Goal: Check status: Check status

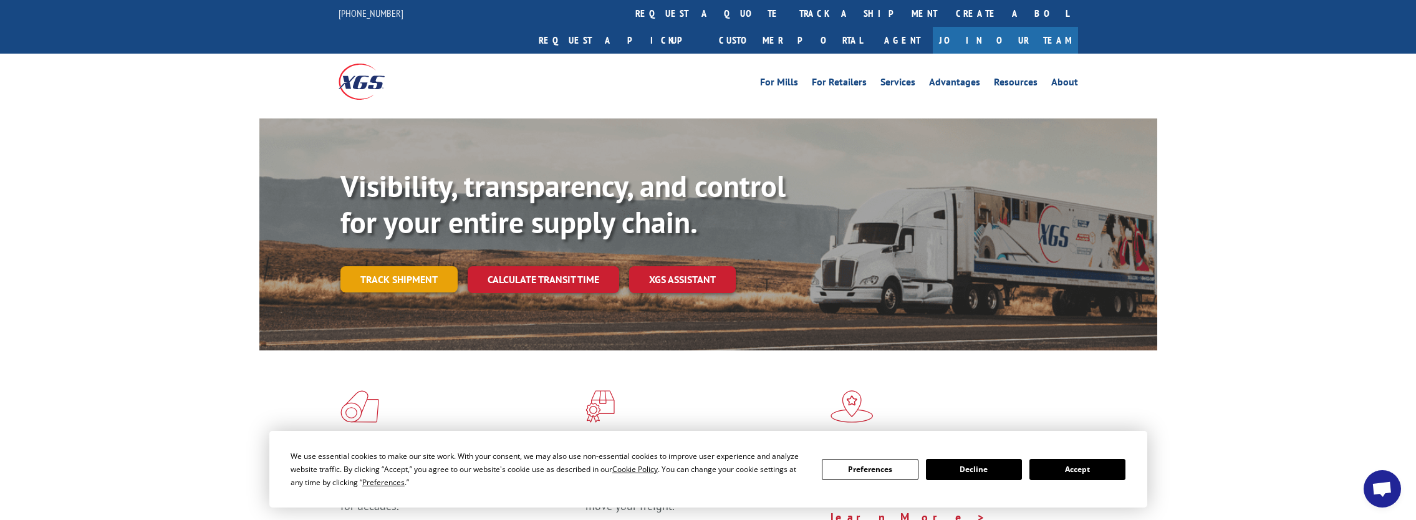
click at [382, 266] on link "Track shipment" at bounding box center [398, 279] width 117 height 26
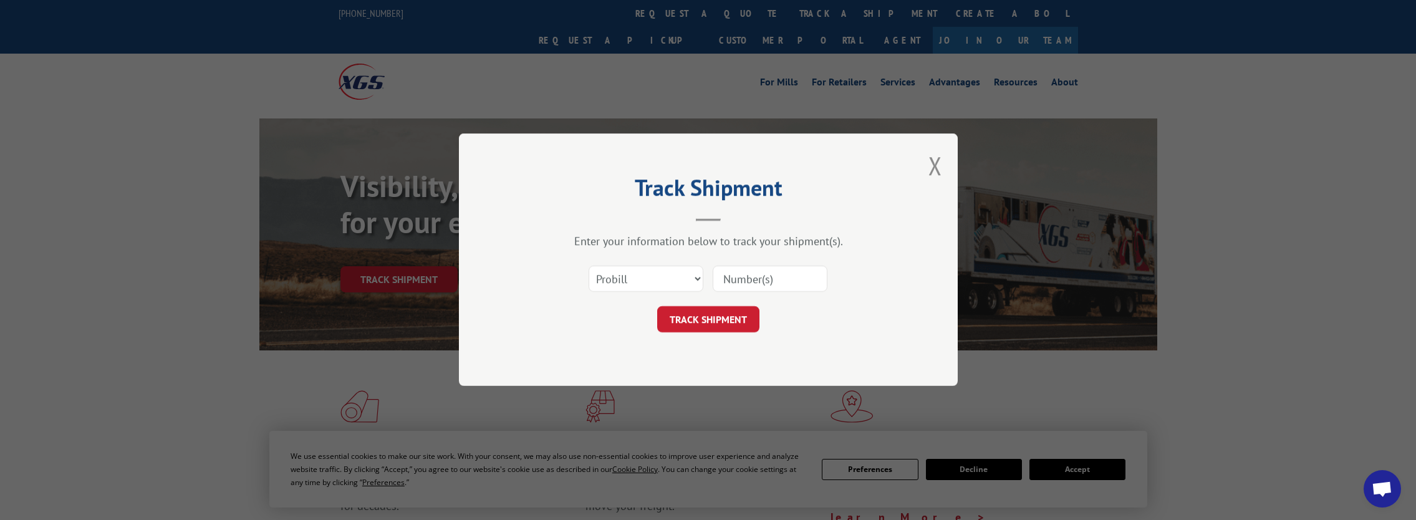
click at [772, 281] on input at bounding box center [770, 279] width 115 height 26
paste input "FPX00325426"
type input "FPX00325426"
click at [712, 325] on button "TRACK SHIPMENT" at bounding box center [708, 320] width 102 height 26
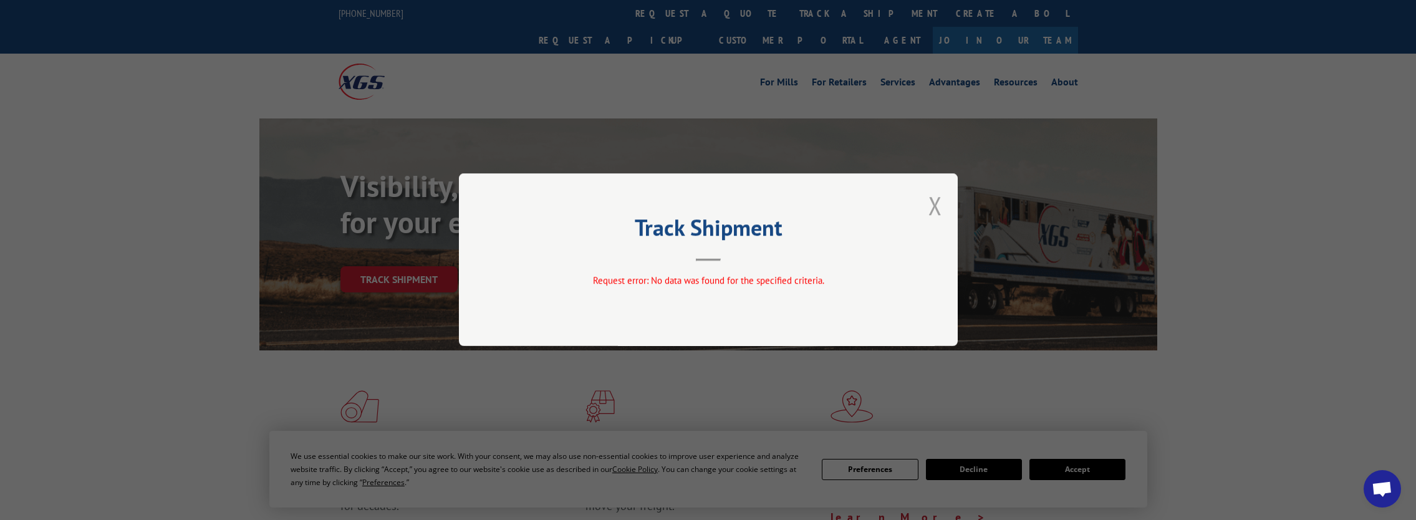
click at [935, 210] on button "Close modal" at bounding box center [935, 205] width 14 height 33
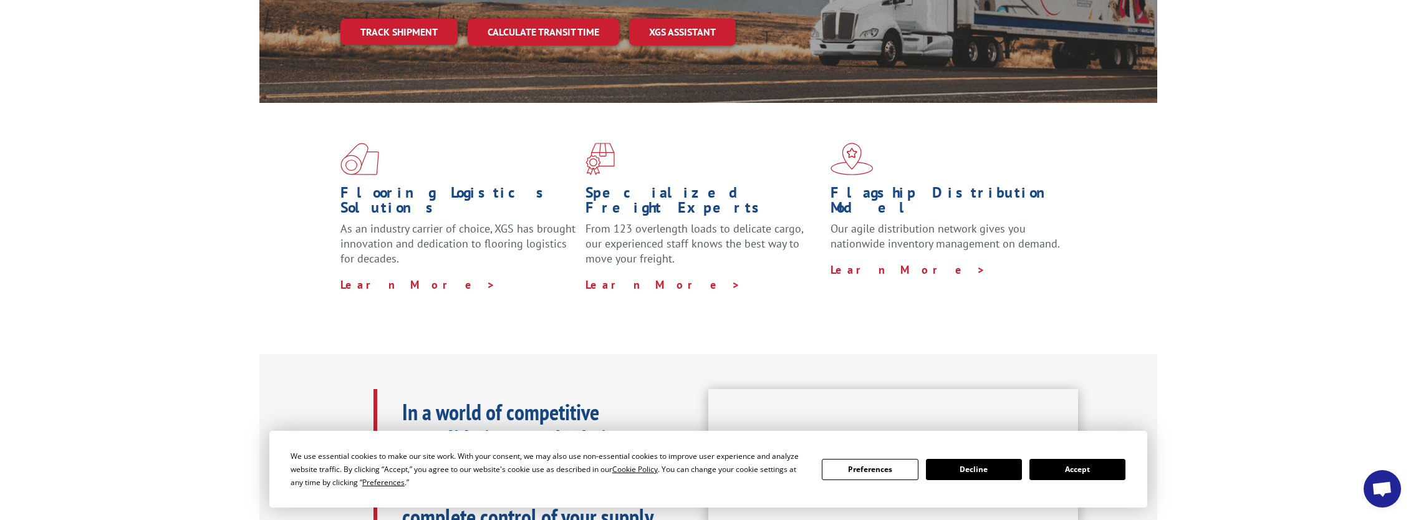
scroll to position [312, 0]
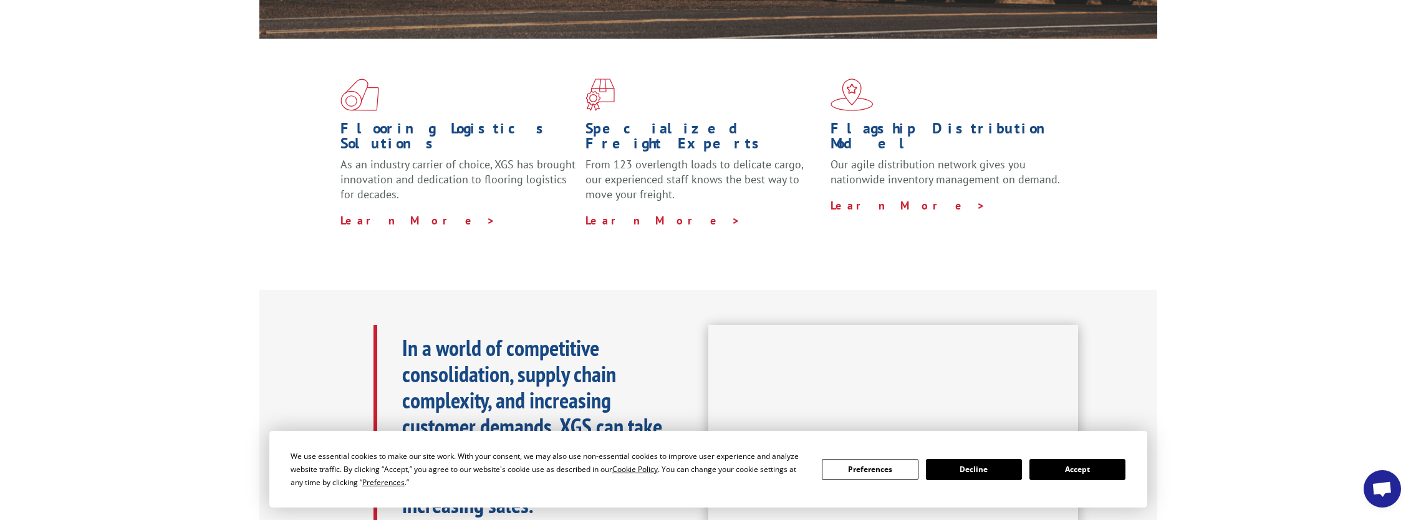
click at [946, 471] on button "Decline" at bounding box center [974, 469] width 96 height 21
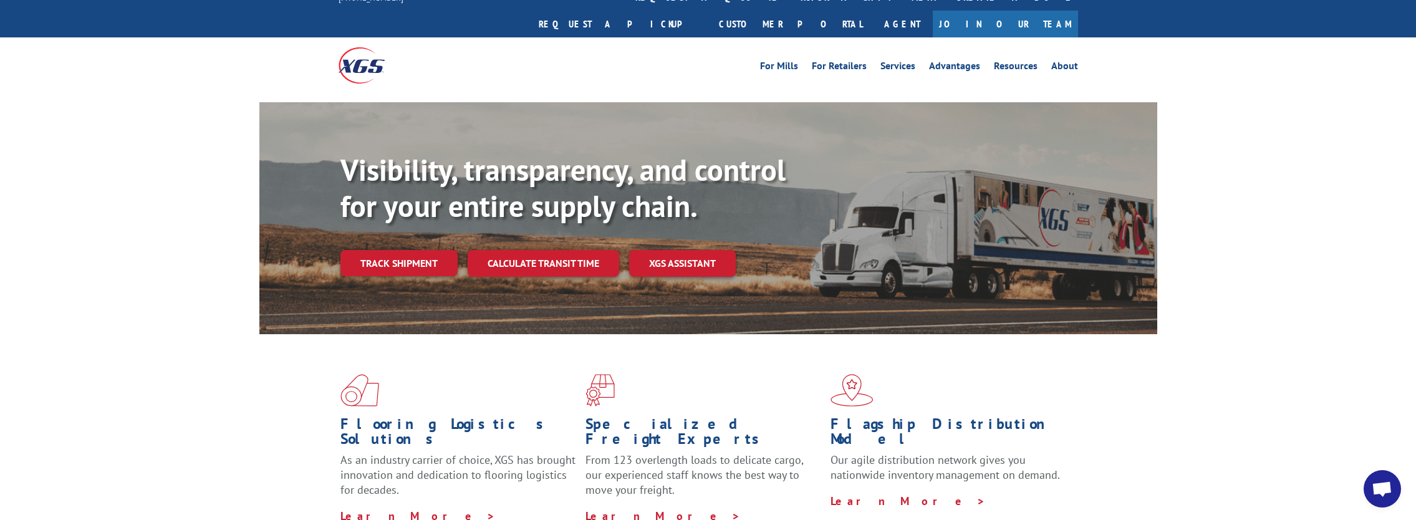
scroll to position [0, 0]
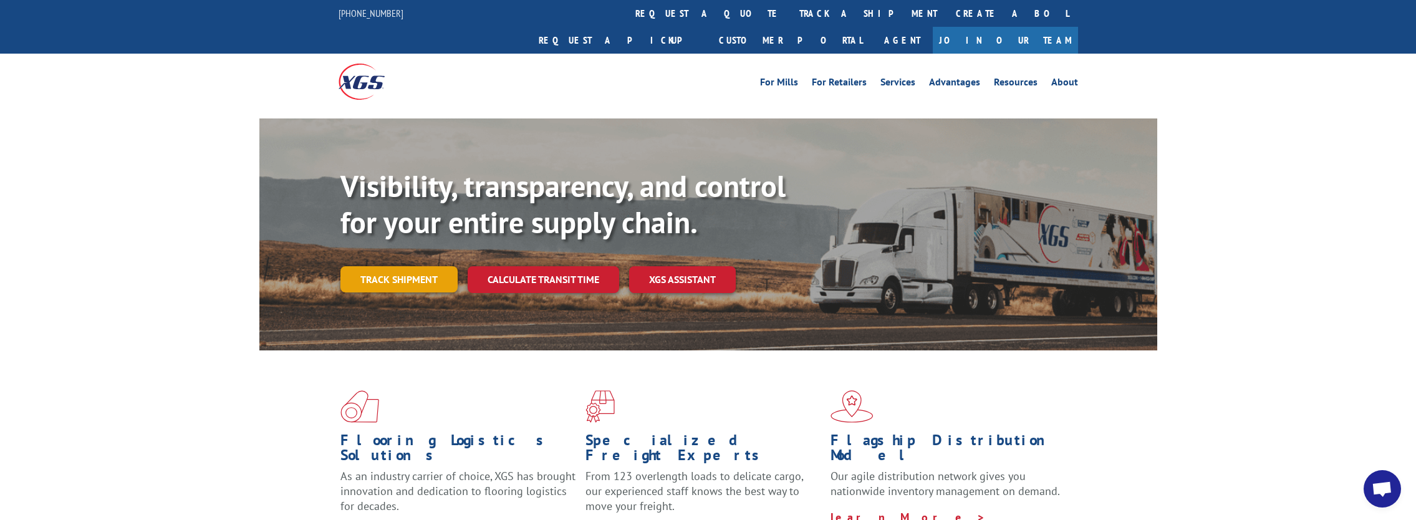
click at [389, 266] on link "Track shipment" at bounding box center [398, 279] width 117 height 26
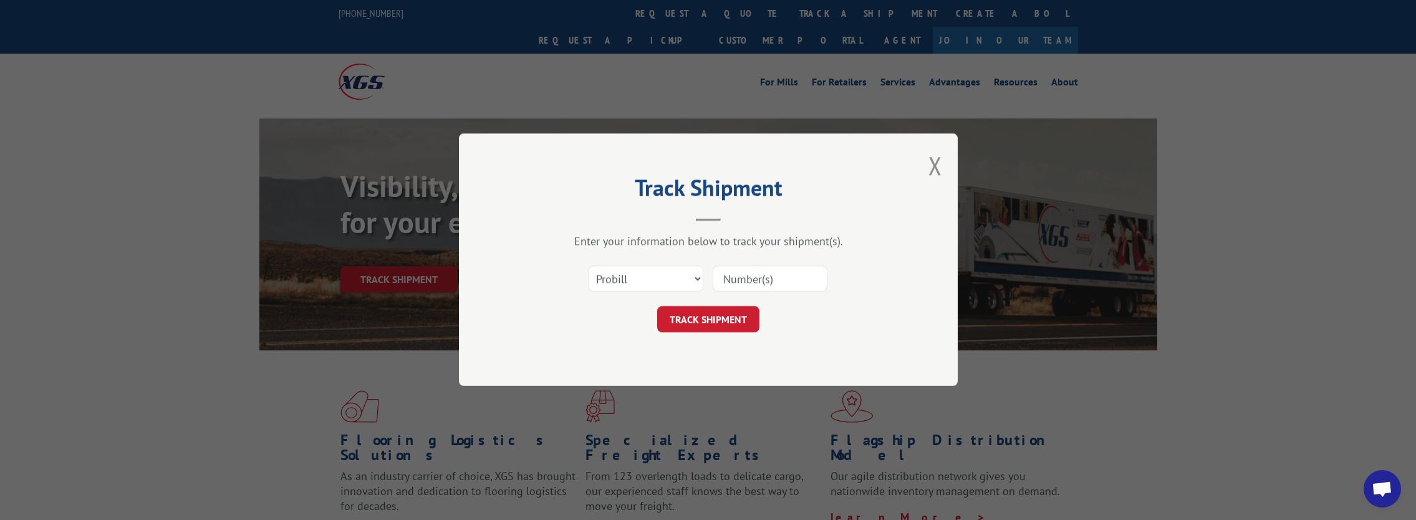
click at [756, 281] on input at bounding box center [770, 279] width 115 height 26
type input "p40064198"
click at [711, 325] on button "TRACK SHIPMENT" at bounding box center [708, 320] width 102 height 26
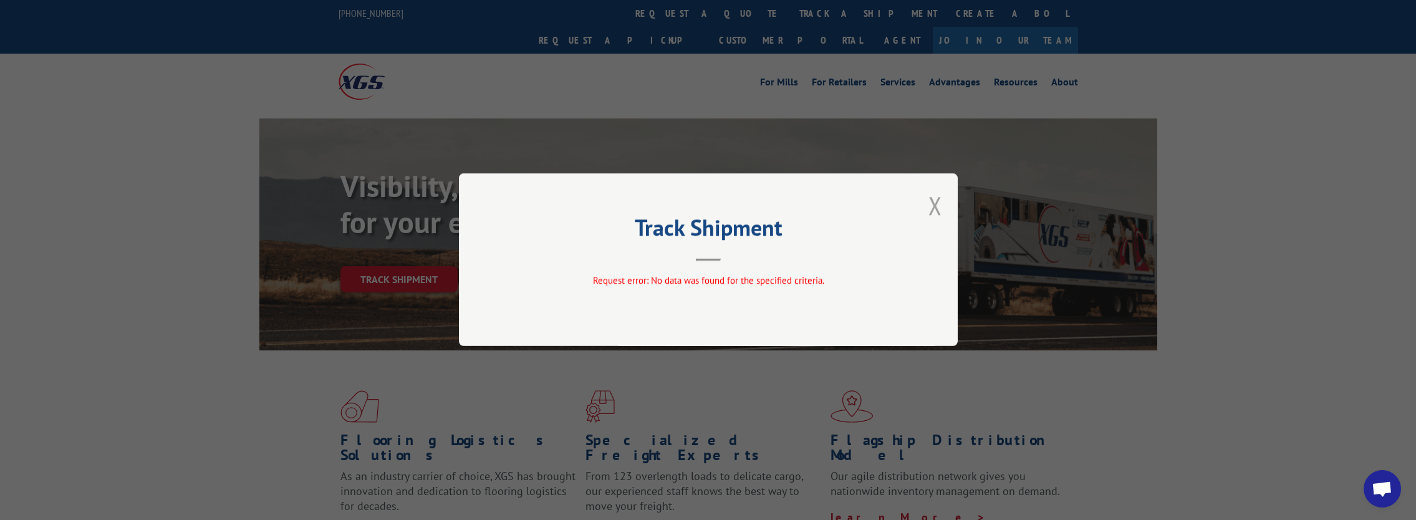
click at [935, 210] on button "Close modal" at bounding box center [935, 205] width 14 height 33
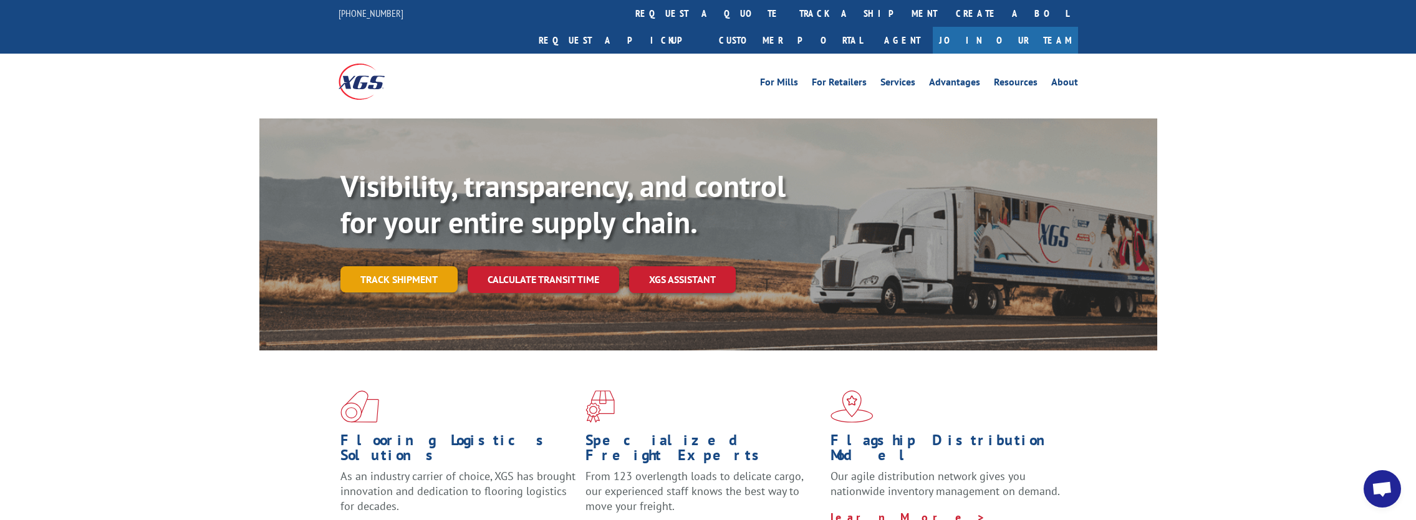
click at [412, 266] on link "Track shipment" at bounding box center [398, 279] width 117 height 26
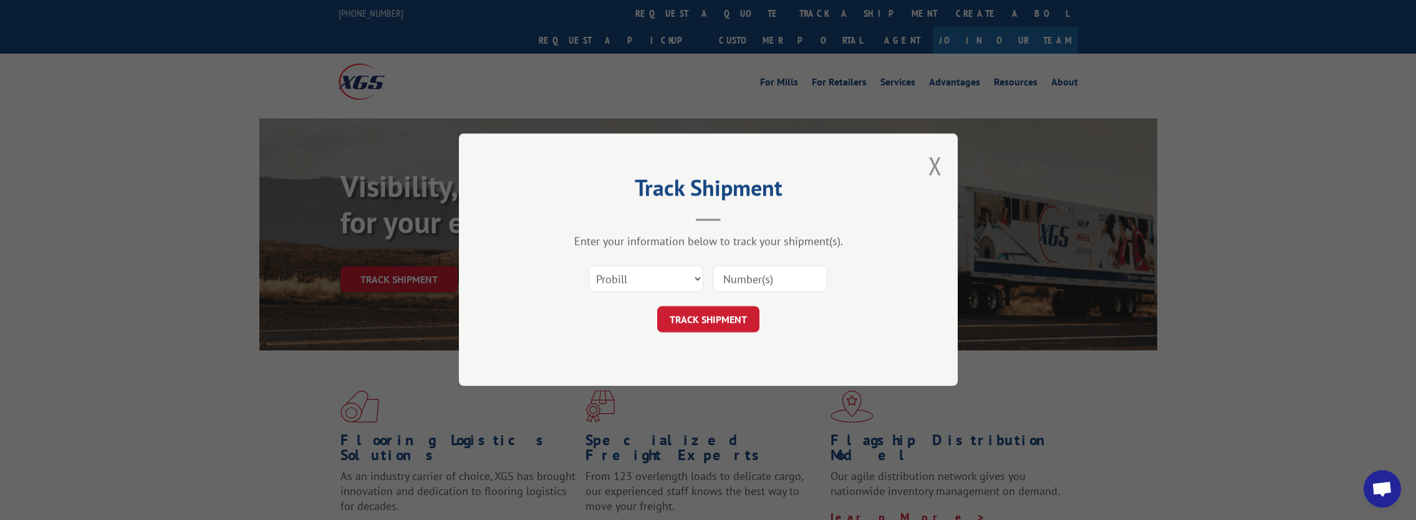
click at [747, 279] on input at bounding box center [770, 279] width 115 height 26
type input "400064198"
click button "TRACK SHIPMENT" at bounding box center [708, 320] width 102 height 26
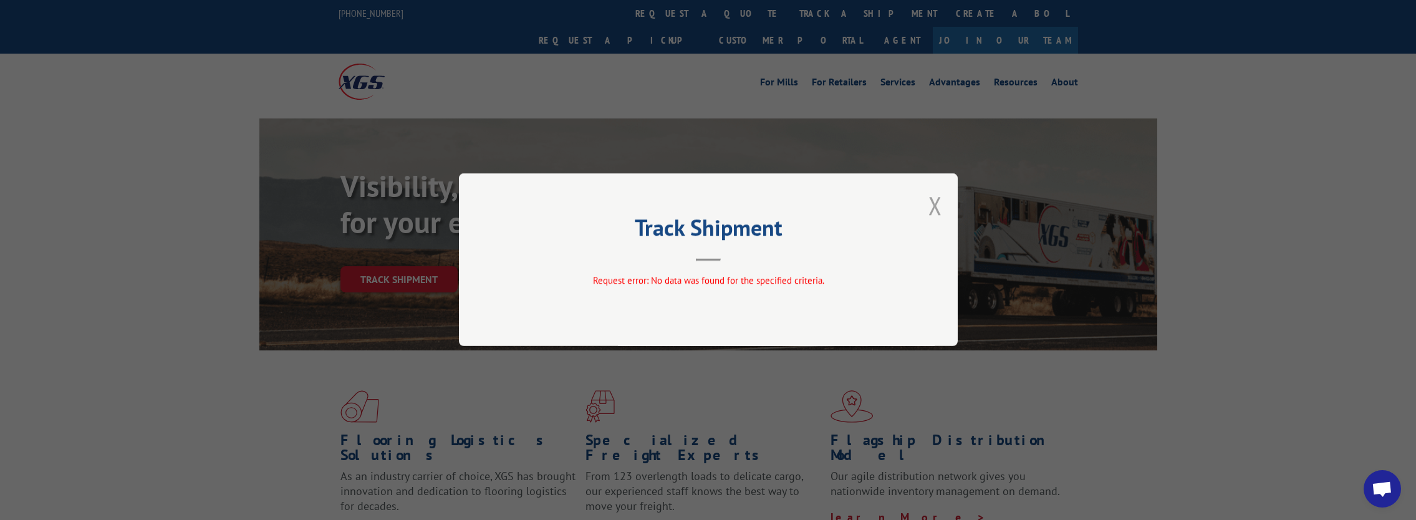
click at [936, 210] on button "Close modal" at bounding box center [935, 205] width 14 height 33
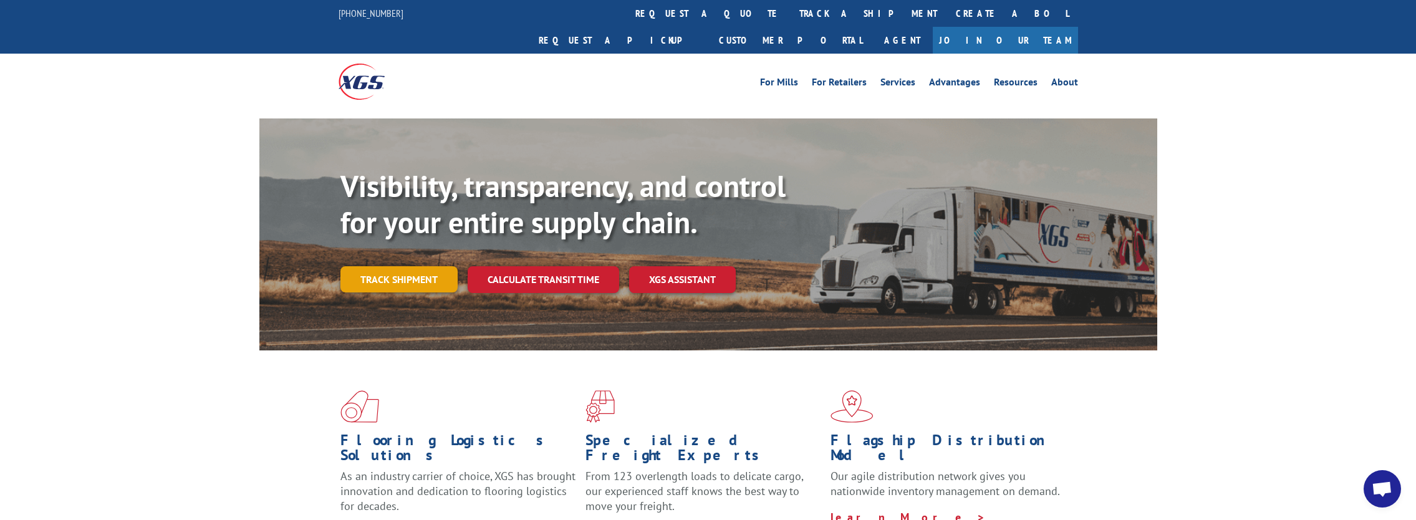
click at [383, 266] on link "Track shipment" at bounding box center [398, 279] width 117 height 26
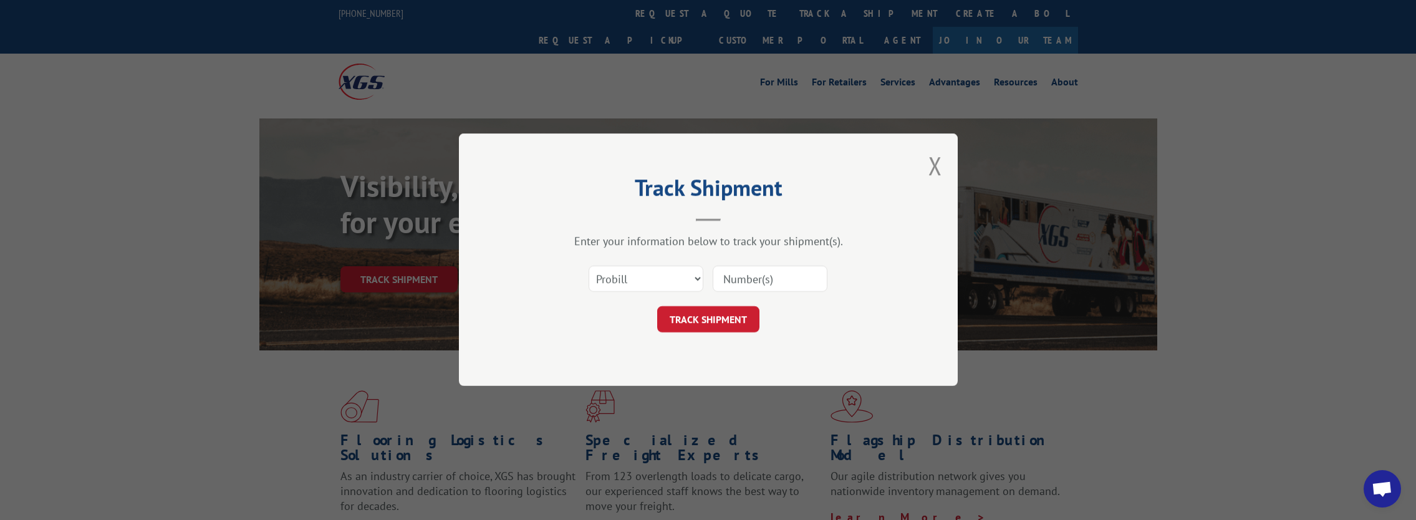
click at [731, 282] on input at bounding box center [770, 279] width 115 height 26
type input "00325426"
click at [710, 312] on button "TRACK SHIPMENT" at bounding box center [708, 320] width 102 height 26
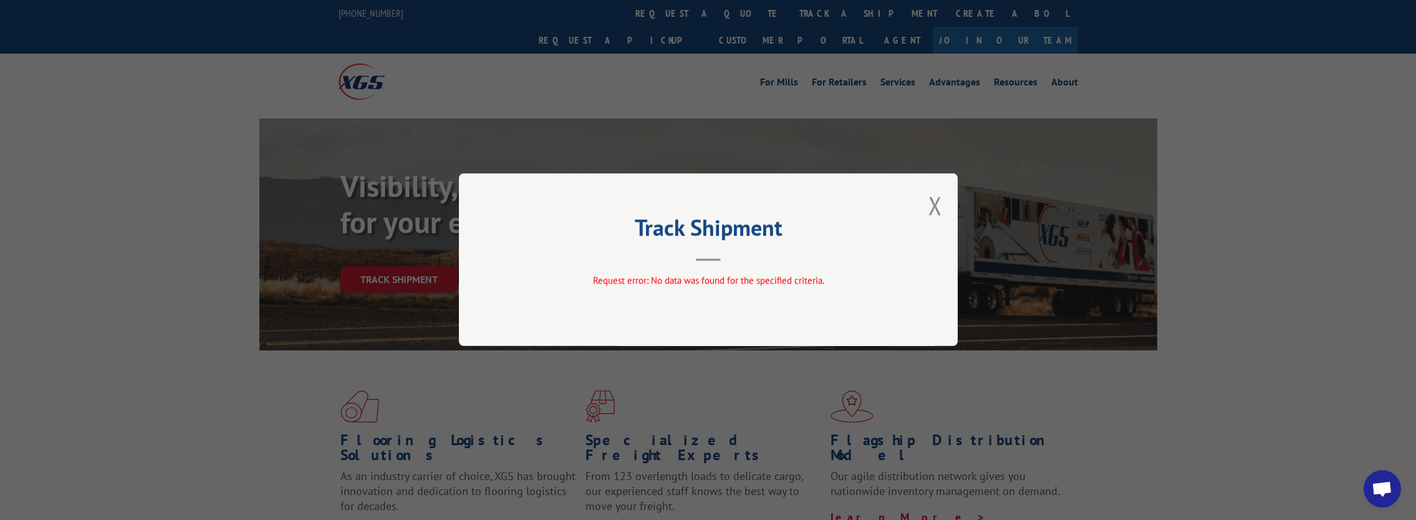
click at [944, 206] on div "Track Shipment Request error: No data was found for the specified criteria." at bounding box center [708, 259] width 499 height 173
click at [936, 208] on button "Close modal" at bounding box center [935, 205] width 14 height 33
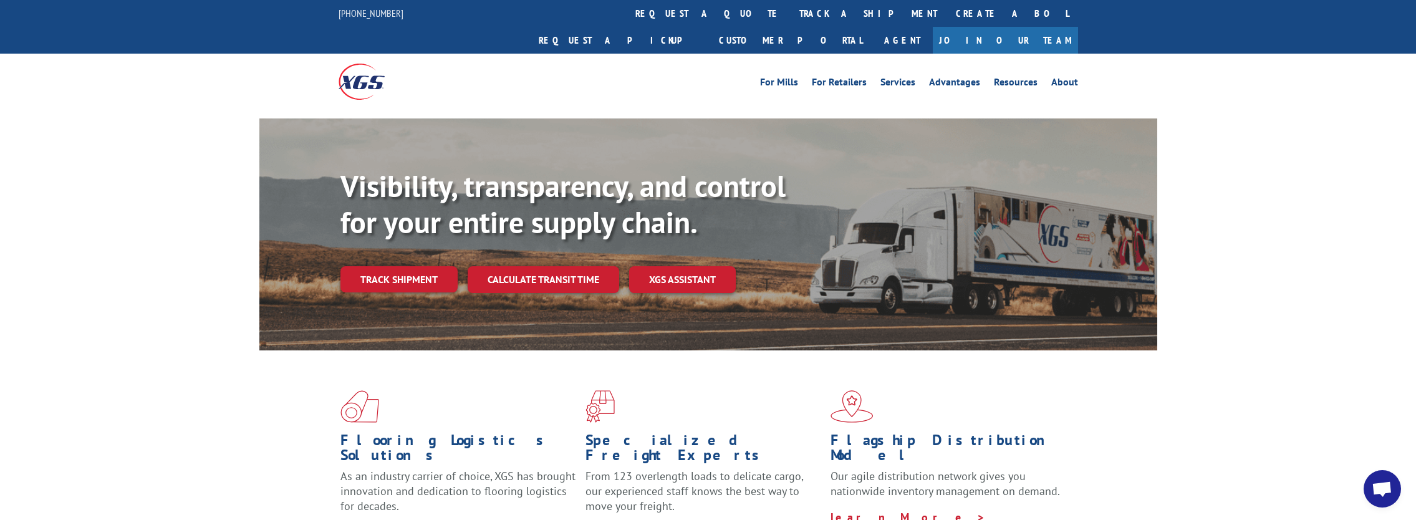
click at [1276, 175] on div "Visibility, transparency, and control for your entire supply chain. Track shipm…" at bounding box center [708, 246] width 1416 height 256
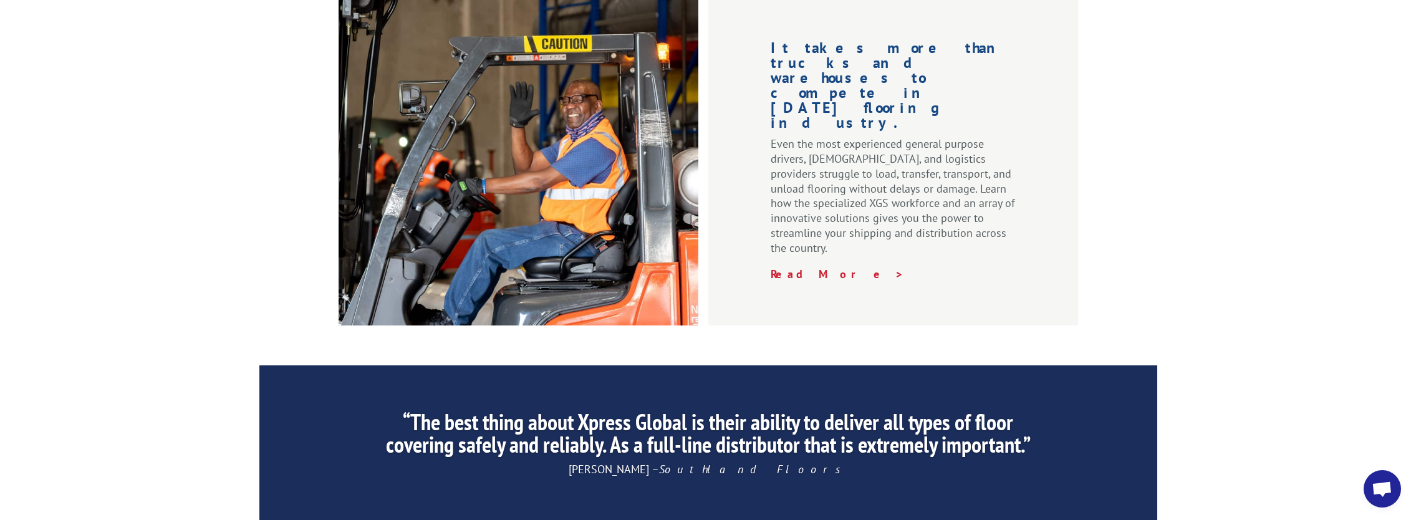
scroll to position [1948, 0]
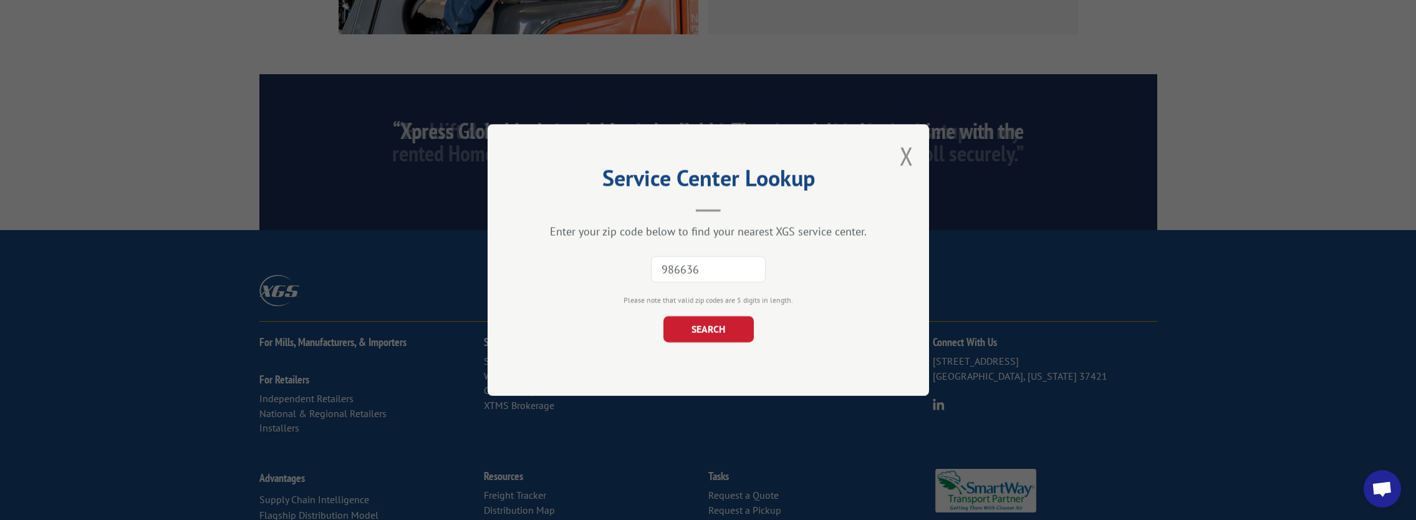
type input "98663"
click button "SEARCH" at bounding box center [708, 329] width 90 height 26
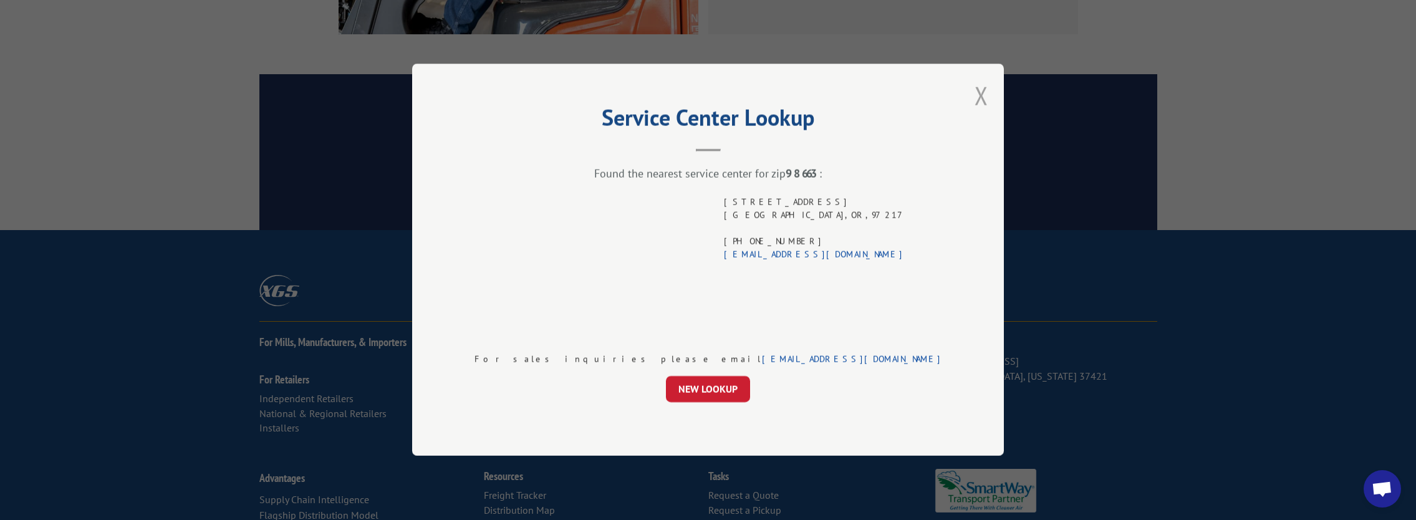
click at [974, 99] on button "Close modal" at bounding box center [981, 95] width 14 height 33
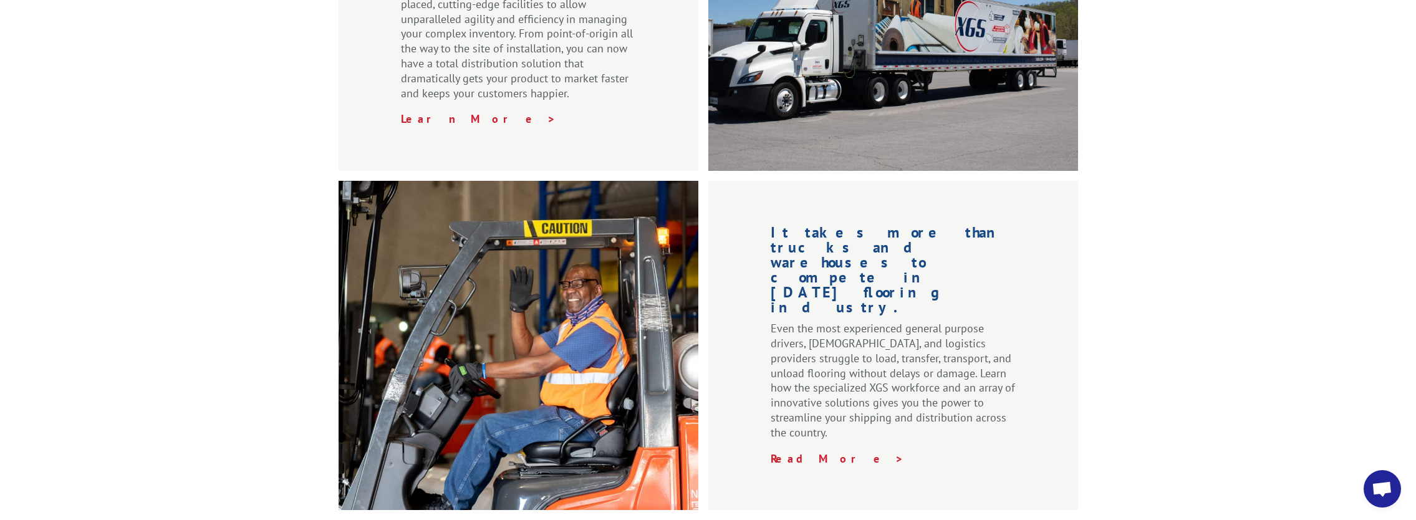
scroll to position [1220, 0]
